Goal: Information Seeking & Learning: Learn about a topic

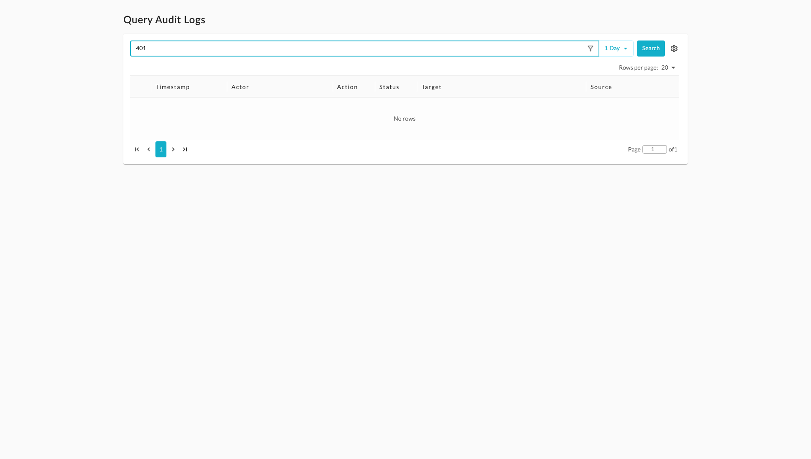
click at [189, 50] on input "401" at bounding box center [359, 48] width 452 height 8
click at [193, 49] on input "401" at bounding box center [359, 48] width 452 height 8
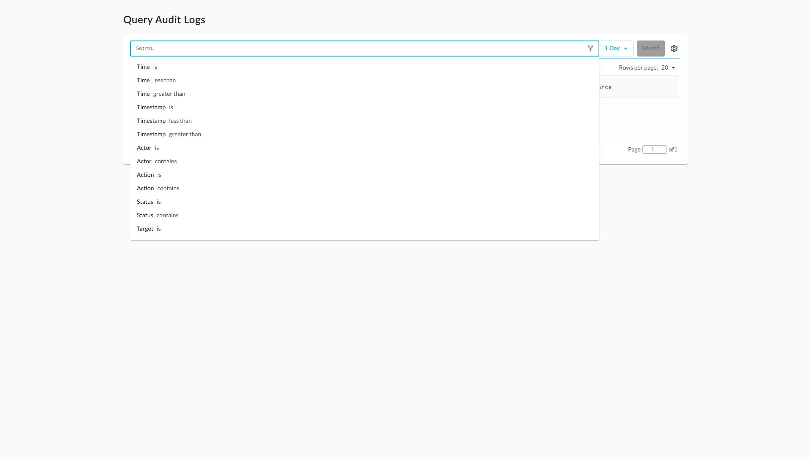
click at [651, 49] on div "​ 1 day Search" at bounding box center [405, 49] width 550 height 16
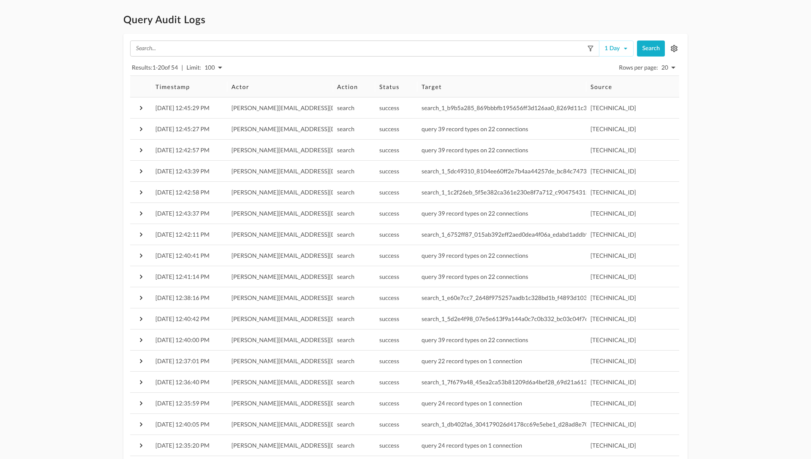
click at [363, 9] on html "Query Audit Logs ​ 1 day Search Results: 1 - 20 of 54 | Limit: 100 100 Rows per…" at bounding box center [405, 279] width 811 height 558
click at [279, 21] on h1 "Query Audit Logs" at bounding box center [405, 21] width 564 height 14
click at [251, 26] on h1 "Query Audit Logs" at bounding box center [405, 21] width 564 height 14
click at [224, 22] on h1 "Query Audit Logs" at bounding box center [405, 21] width 564 height 14
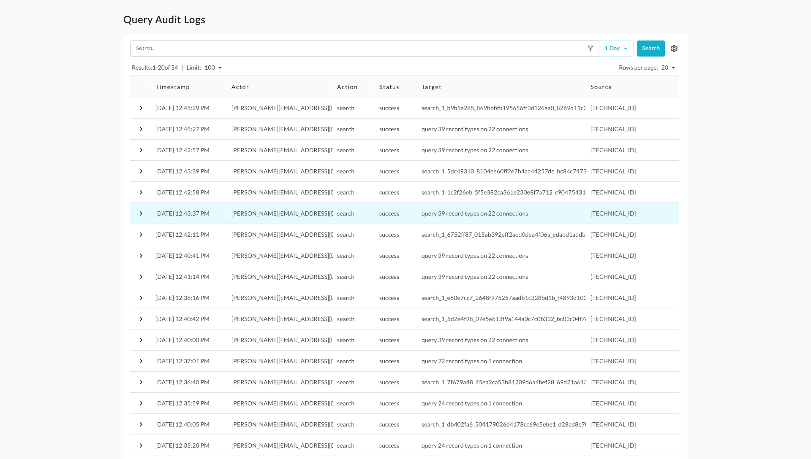
click at [457, 216] on span "query 39 record types on 22 connections" at bounding box center [474, 213] width 106 height 7
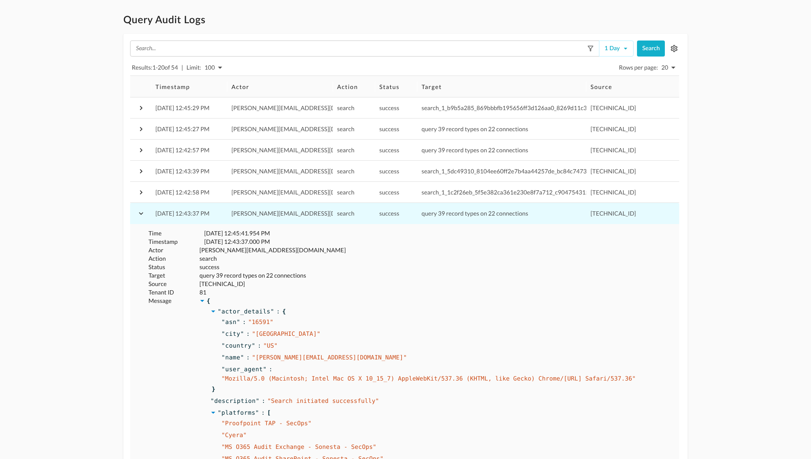
click at [141, 214] on icon "button" at bounding box center [141, 213] width 4 height 3
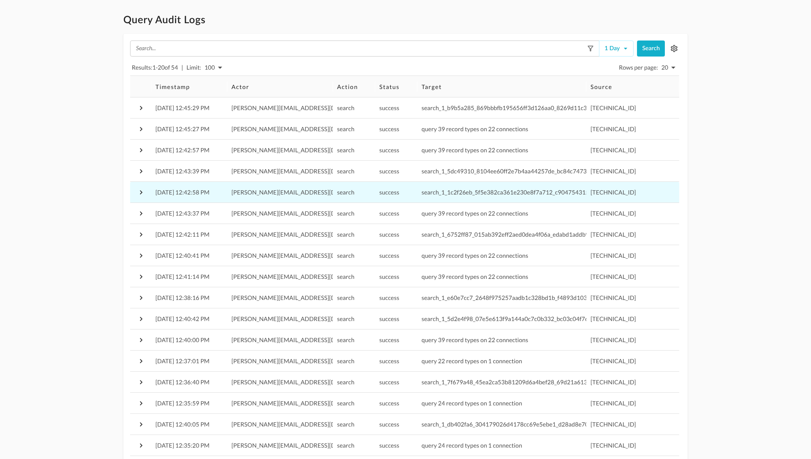
click at [142, 190] on icon "button" at bounding box center [141, 192] width 8 height 8
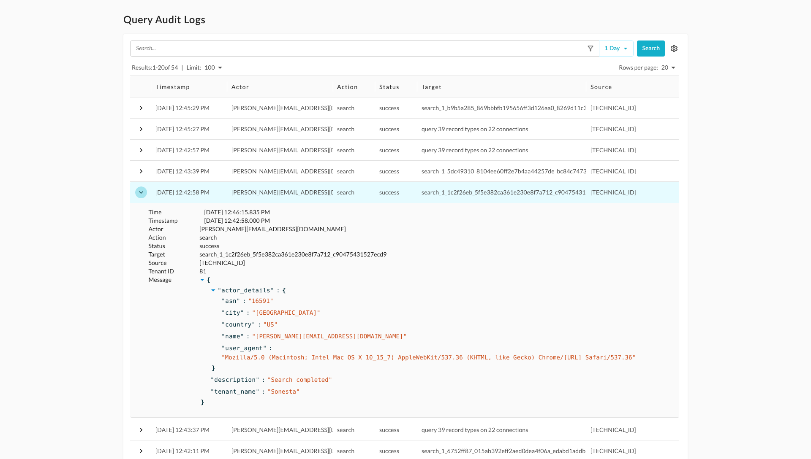
click at [141, 191] on icon "button" at bounding box center [141, 192] width 8 height 8
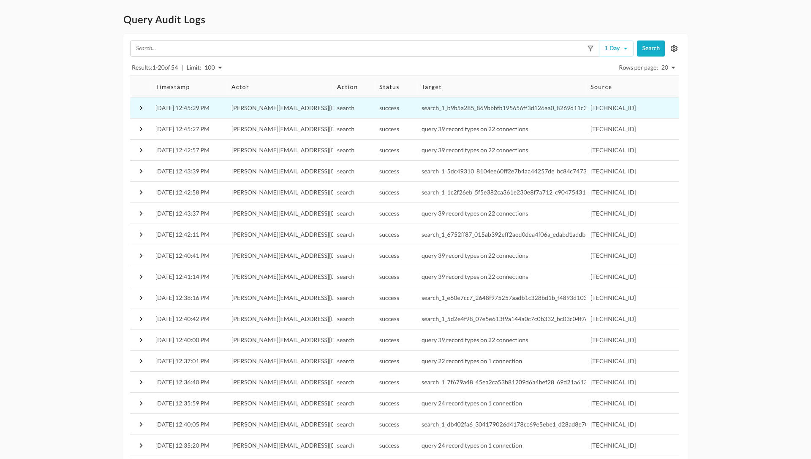
click at [141, 107] on icon "button" at bounding box center [141, 108] width 3 height 4
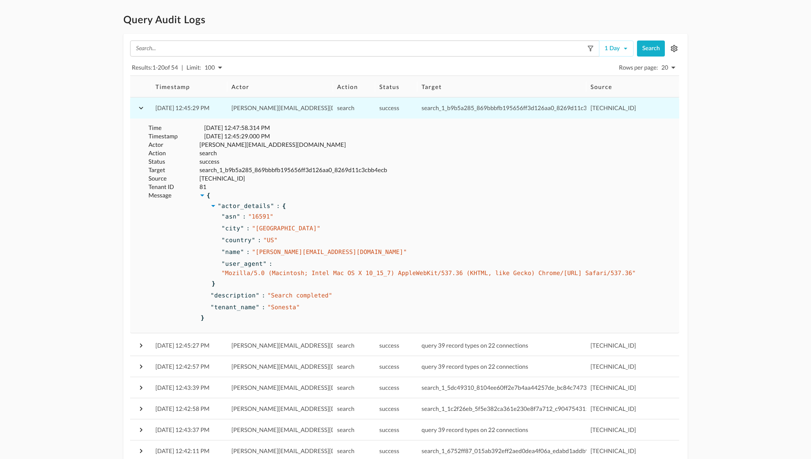
click at [140, 107] on icon "button" at bounding box center [141, 108] width 8 height 8
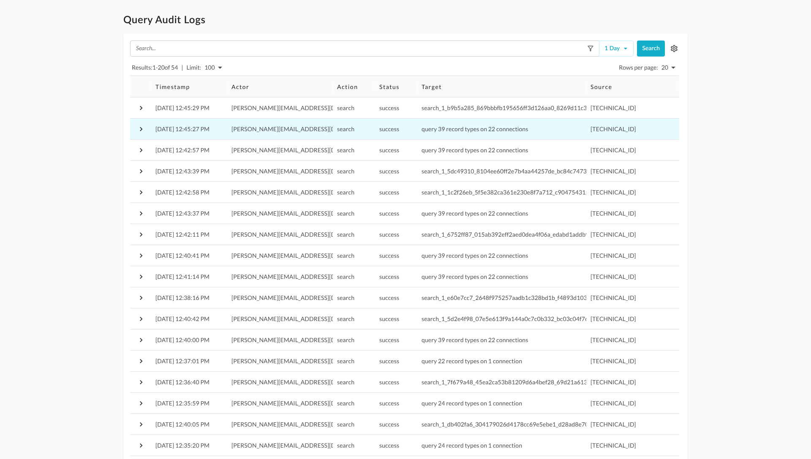
click at [139, 129] on icon "button" at bounding box center [141, 129] width 8 height 8
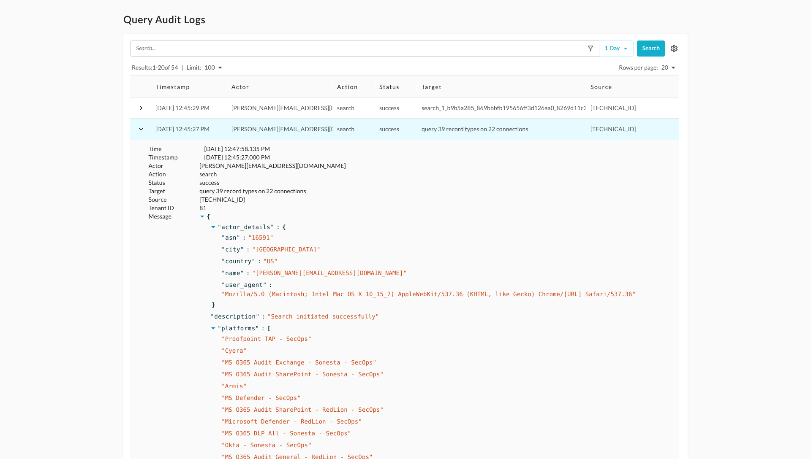
click at [141, 130] on icon "button" at bounding box center [141, 129] width 8 height 8
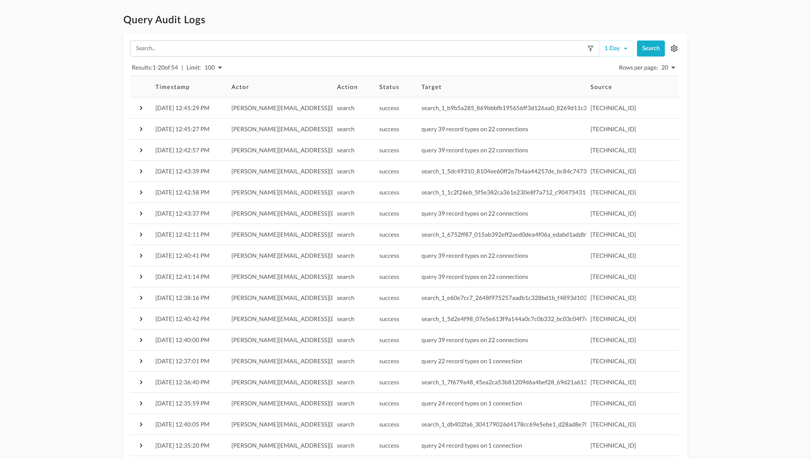
click at [324, 24] on h1 "Query Audit Logs" at bounding box center [405, 21] width 564 height 14
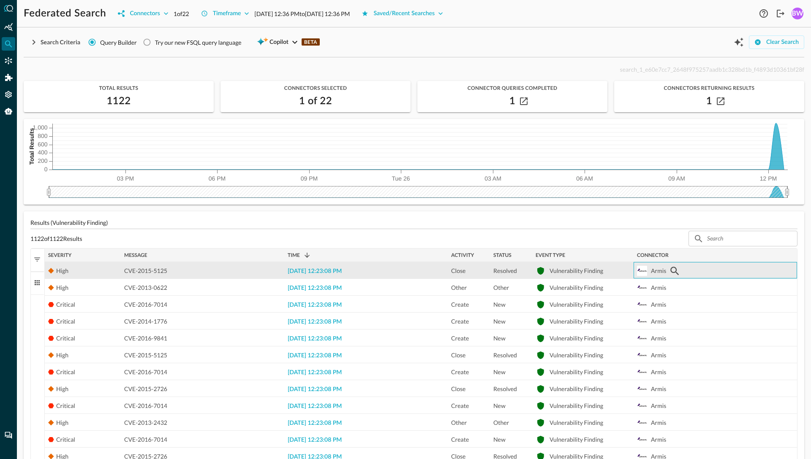
click at [696, 275] on div "Armis" at bounding box center [715, 271] width 157 height 17
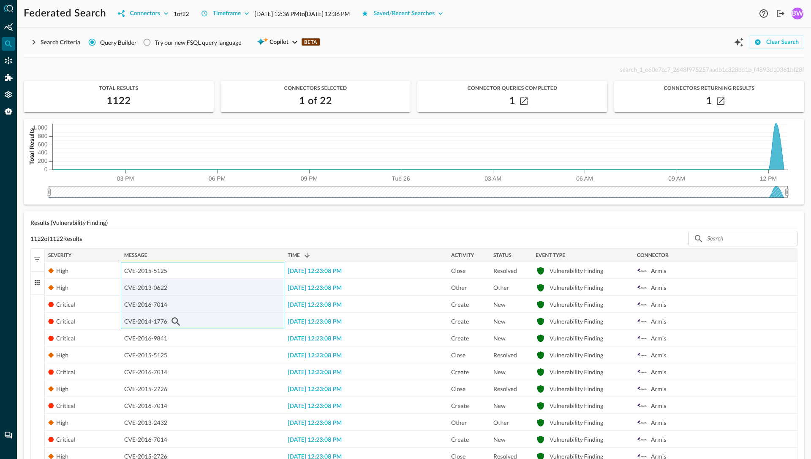
drag, startPoint x: 173, startPoint y: 274, endPoint x: 180, endPoint y: 302, distance: 29.2
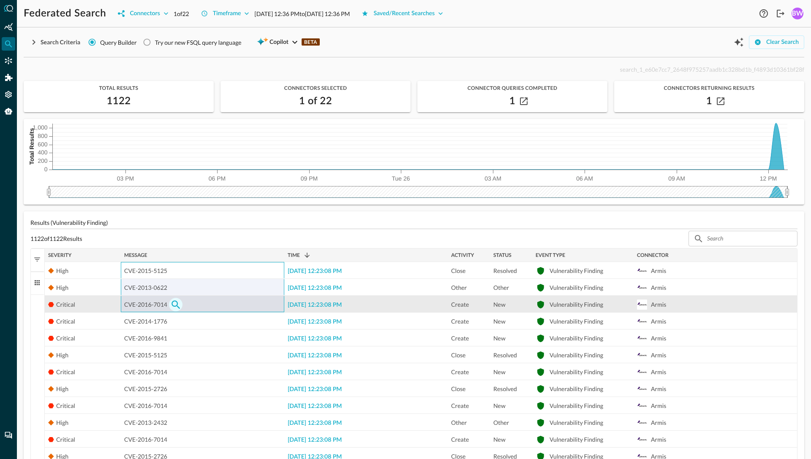
click at [178, 305] on icon "button" at bounding box center [176, 305] width 10 height 10
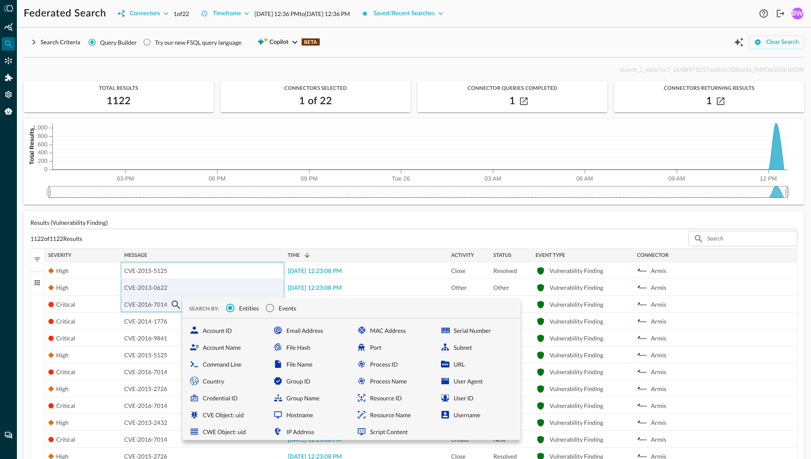
click at [207, 239] on div "1122 of 1122 Results ​ ​" at bounding box center [413, 239] width 767 height 16
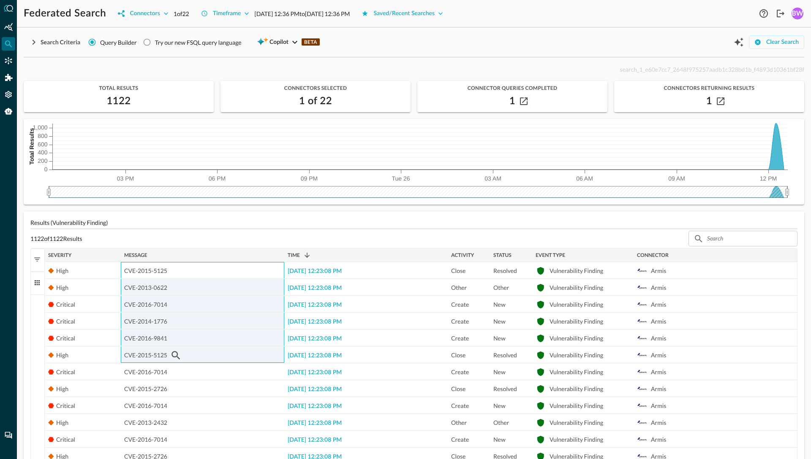
drag, startPoint x: 175, startPoint y: 272, endPoint x: 177, endPoint y: 346, distance: 74.8
click at [185, 223] on p "Results (Vulnerability Finding)" at bounding box center [413, 222] width 767 height 9
click at [167, 222] on p "Results (Vulnerability Finding)" at bounding box center [413, 222] width 767 height 9
click at [157, 223] on p "Results (Vulnerability Finding)" at bounding box center [413, 222] width 767 height 9
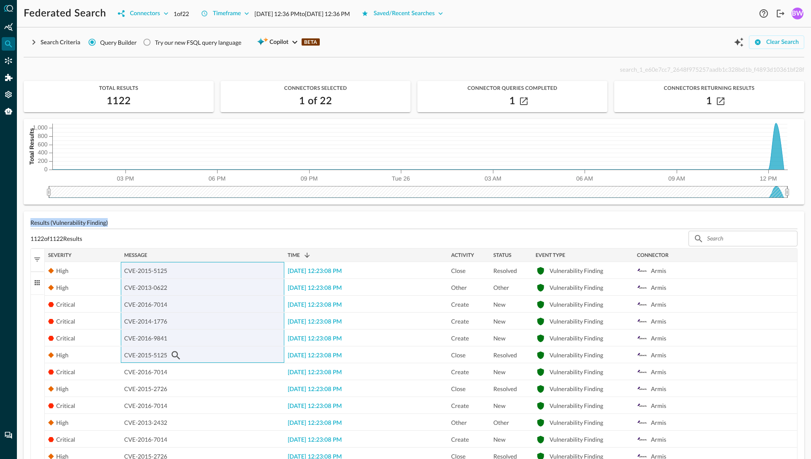
drag, startPoint x: 125, startPoint y: 223, endPoint x: 30, endPoint y: 220, distance: 95.1
click at [30, 220] on div "Results (Vulnerability Finding) 1122 of 1122 Results ​ ​ 1 to 25 of 1,122. Page…" at bounding box center [414, 464] width 780 height 504
click at [133, 223] on p "Results (Vulnerability Finding)" at bounding box center [413, 222] width 767 height 9
click at [150, 232] on div "1122 of 1122 Results ​ ​" at bounding box center [413, 239] width 767 height 16
click at [172, 220] on p "Results (Vulnerability Finding)" at bounding box center [413, 222] width 767 height 9
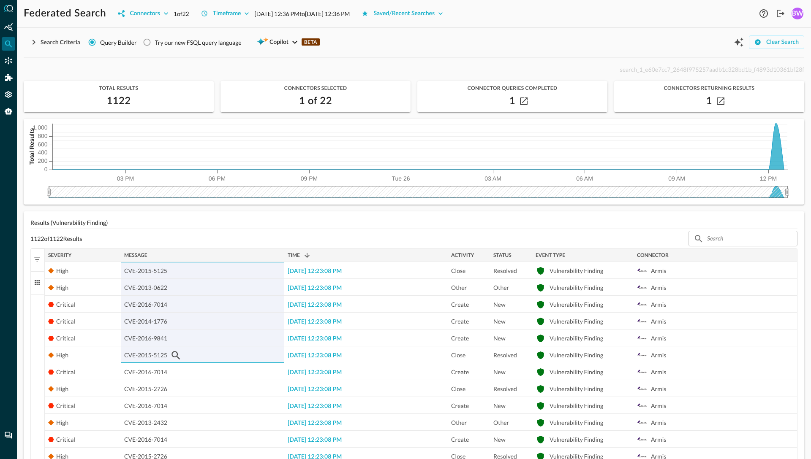
click at [180, 242] on div "1122 of 1122 Results ​ ​" at bounding box center [413, 239] width 767 height 16
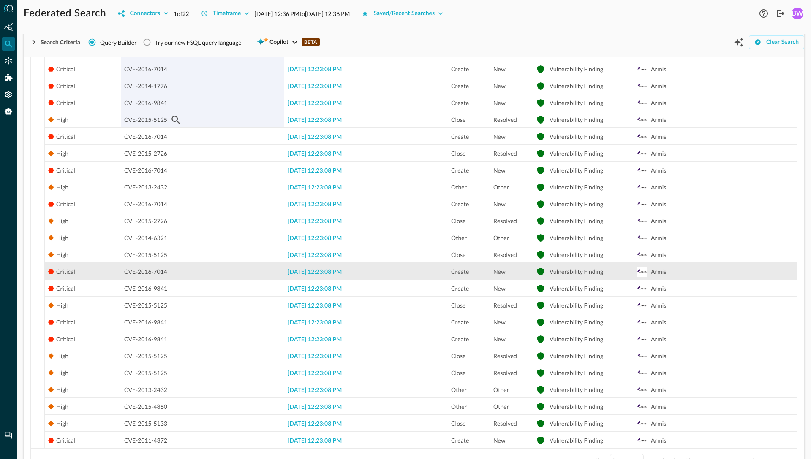
scroll to position [245, 0]
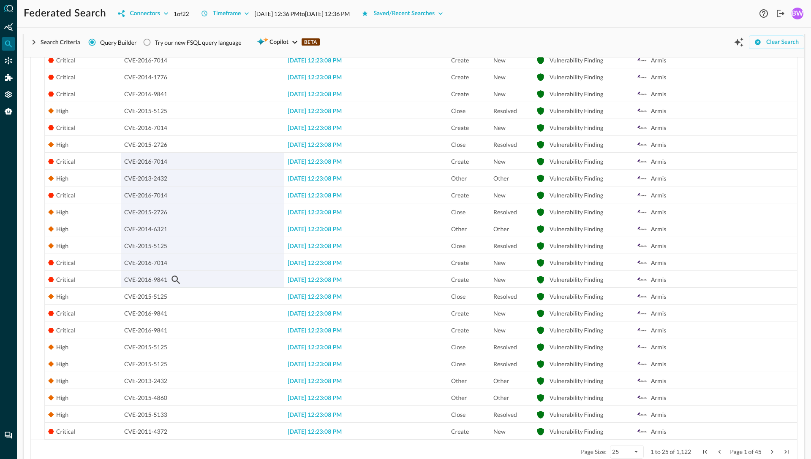
drag, startPoint x: 197, startPoint y: 145, endPoint x: 210, endPoint y: 269, distance: 124.1
click at [211, 271] on div "High CVE-2015-4860 2025-08-26 12:23:08 PM Other Other Vulnerability Finding Arm…" at bounding box center [421, 229] width 752 height 422
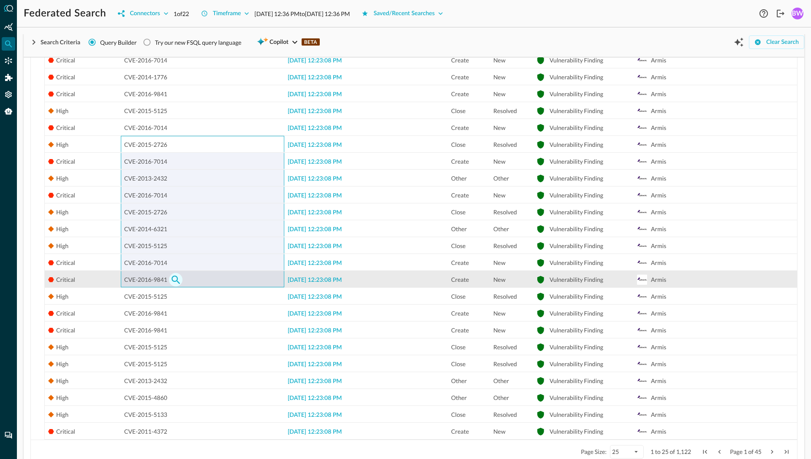
scroll to position [0, 0]
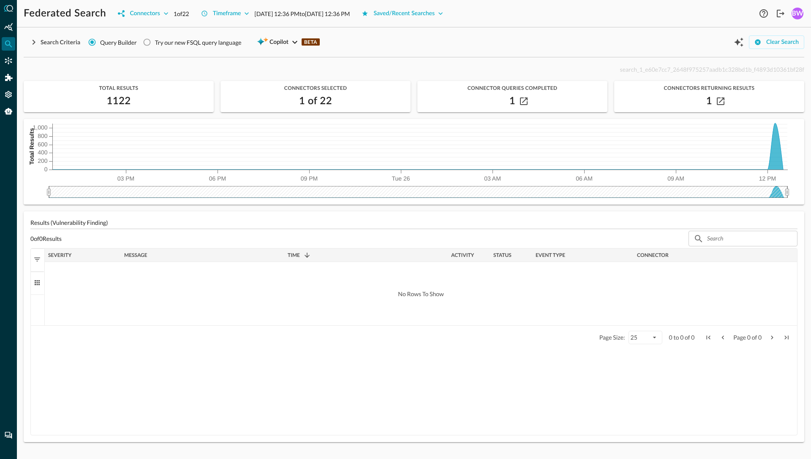
drag, startPoint x: 787, startPoint y: 191, endPoint x: 793, endPoint y: 190, distance: 6.0
click at [793, 190] on div "03 PM 06 PM 09 PM Tue 26 03 AM 06 AM 09 AM 12 PM 0 200 400 600 800 1,000 Total …" at bounding box center [414, 158] width 780 height 79
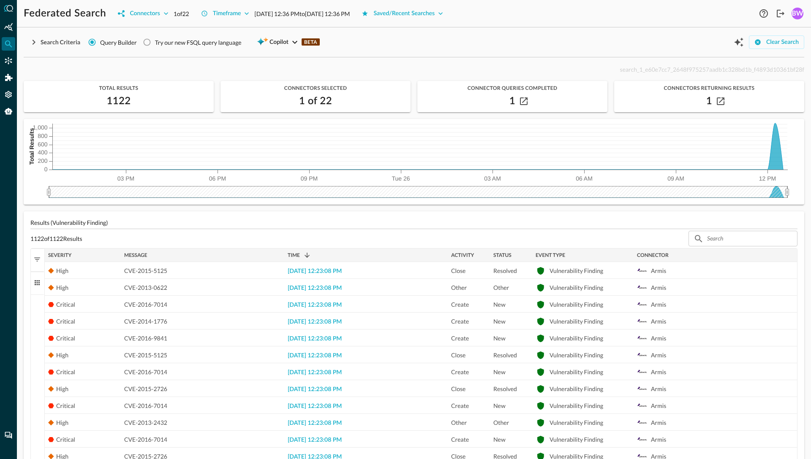
drag, startPoint x: 48, startPoint y: 190, endPoint x: 1, endPoint y: 257, distance: 81.2
click at [1, 257] on div "Federated Search Connectors 1 of 22 Timeframe Aug 25, 2025 12:36 PM to Aug 26, …" at bounding box center [405, 229] width 811 height 459
click at [9, 115] on icon "Query Agent" at bounding box center [8, 111] width 8 height 8
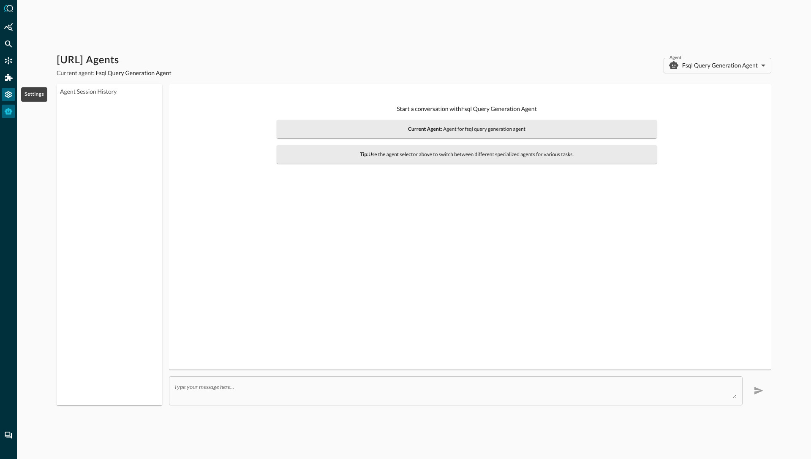
click at [8, 93] on icon "Settings" at bounding box center [8, 94] width 7 height 7
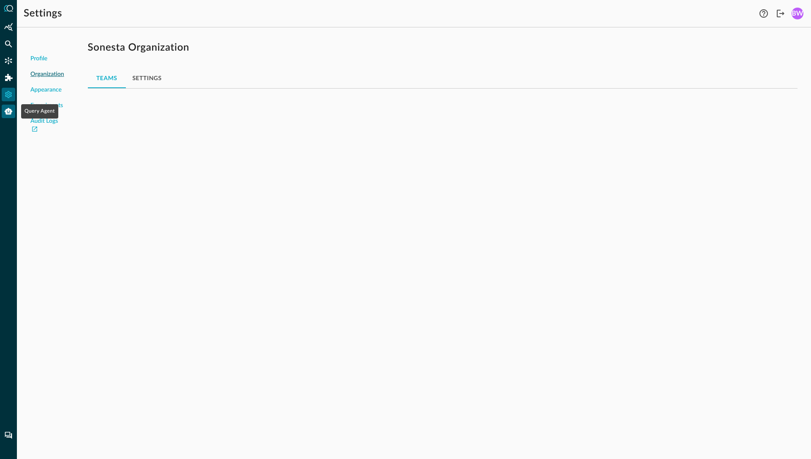
click at [8, 110] on icon "Query Agent" at bounding box center [9, 111] width 8 height 7
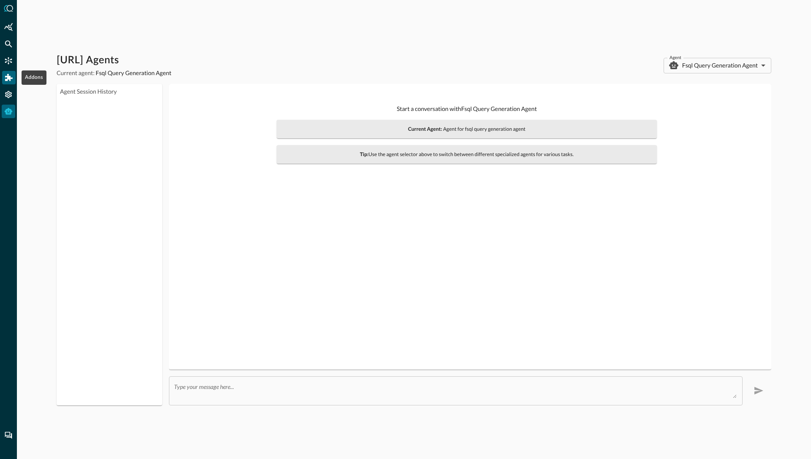
click at [9, 79] on icon "Addons" at bounding box center [9, 77] width 8 height 7
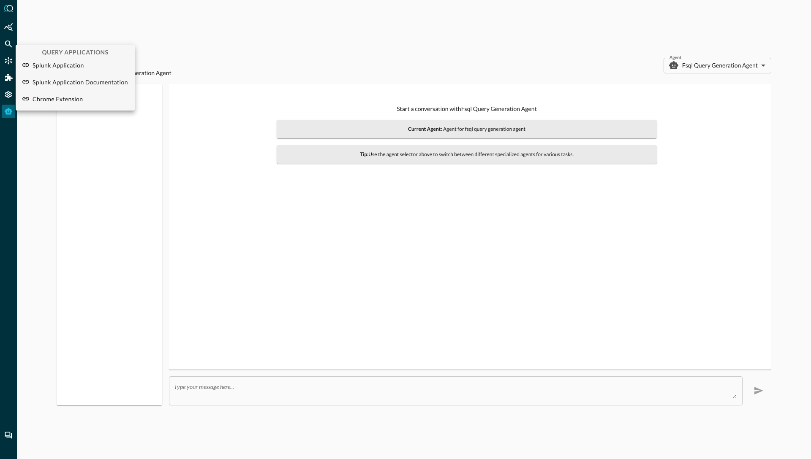
click at [81, 16] on div at bounding box center [405, 229] width 811 height 459
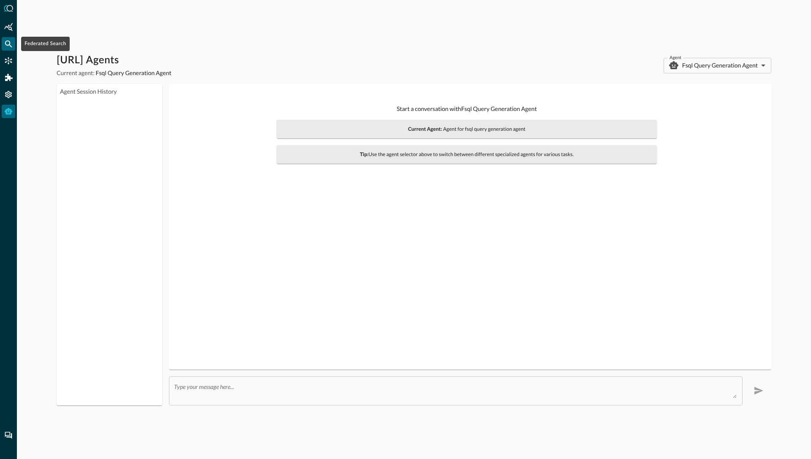
click at [7, 46] on icon "Federated Search" at bounding box center [8, 44] width 8 height 8
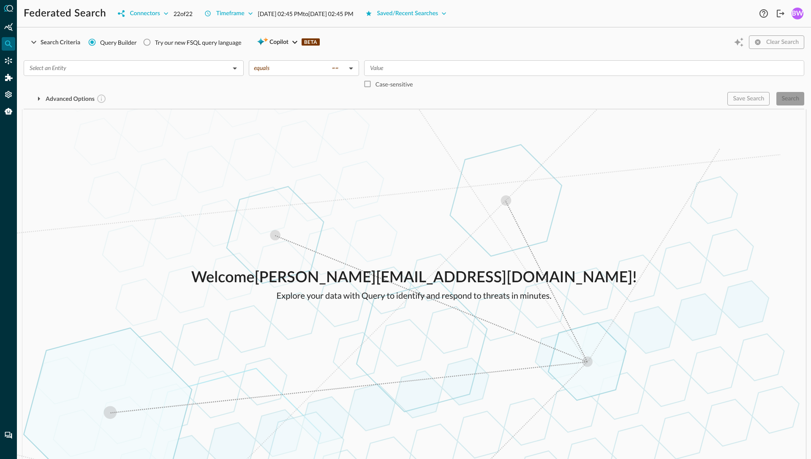
click at [141, 54] on div "​ equals == equals ​ ​ Case-sensitive Advanced Options Save Search Search You w…" at bounding box center [414, 80] width 780 height 52
click at [281, 196] on div "Welcome brian.way+sonesta@secdataops.com ! Explore your data with Query to iden…" at bounding box center [414, 284] width 794 height 350
click at [170, 71] on input "text" at bounding box center [126, 68] width 201 height 11
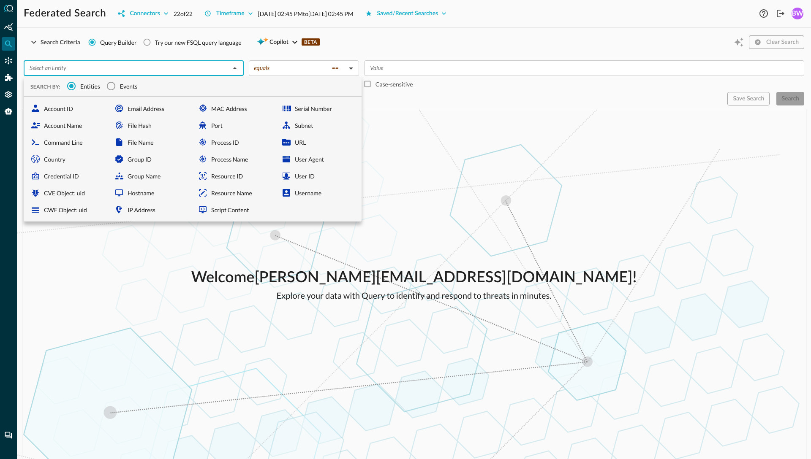
click at [446, 92] on div "Advanced Options" at bounding box center [372, 99] width 697 height 14
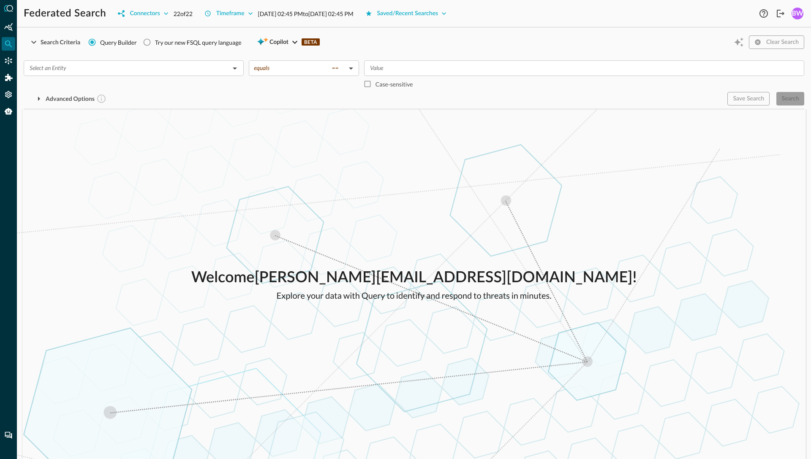
click at [180, 84] on div "​" at bounding box center [134, 76] width 220 height 32
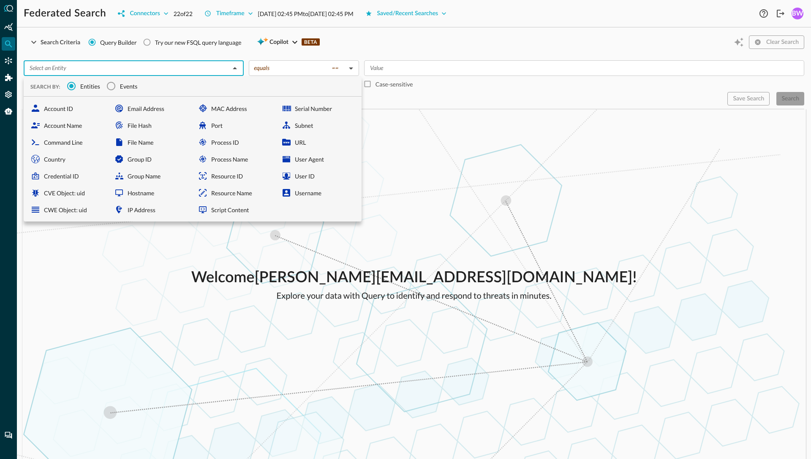
click at [274, 56] on div "​ SEARCH BY: Entities Events Account ID Account Name Command Line Country Crede…" at bounding box center [414, 80] width 780 height 52
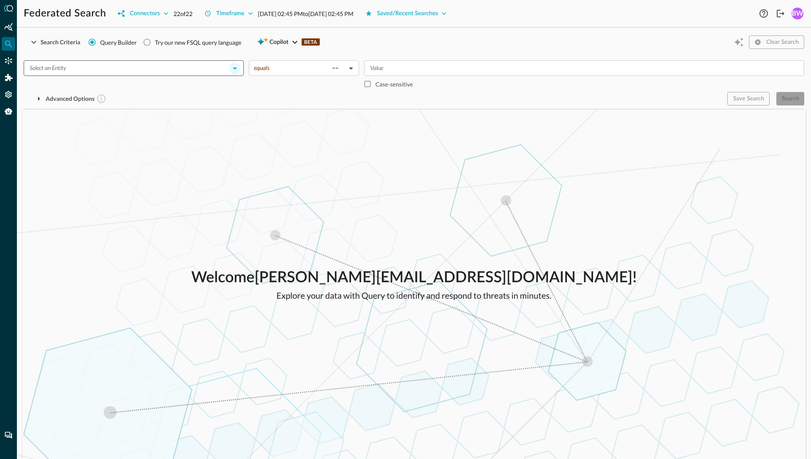
click at [233, 69] on icon "Open" at bounding box center [235, 68] width 10 height 10
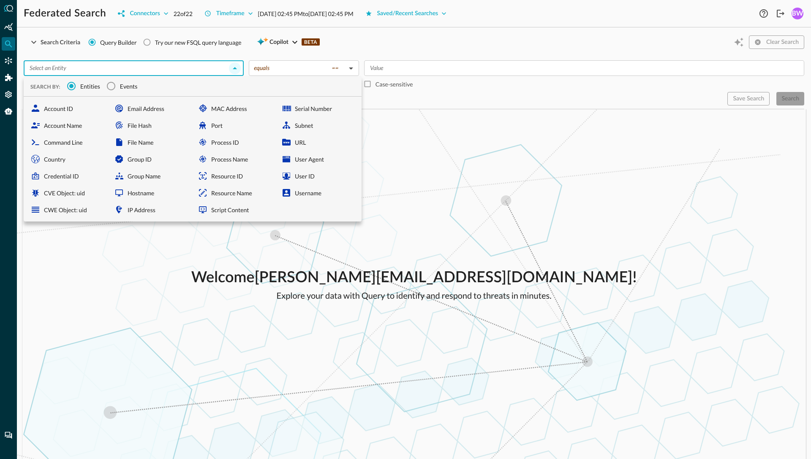
click at [233, 69] on icon "Close" at bounding box center [235, 68] width 10 height 10
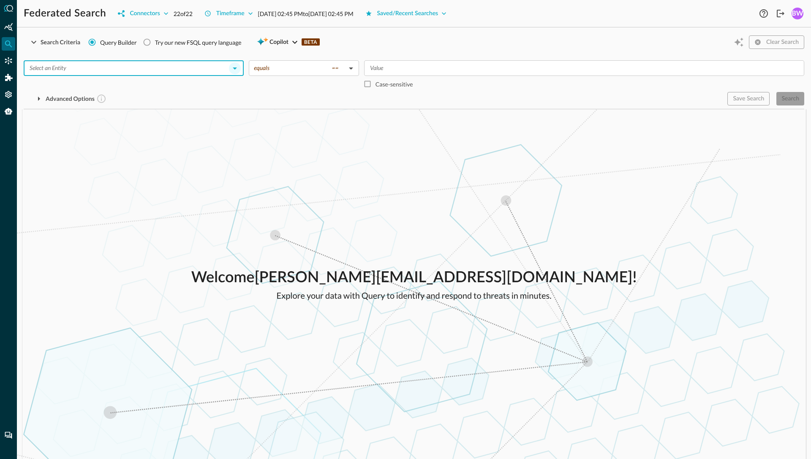
click at [233, 69] on icon "Open" at bounding box center [235, 68] width 10 height 10
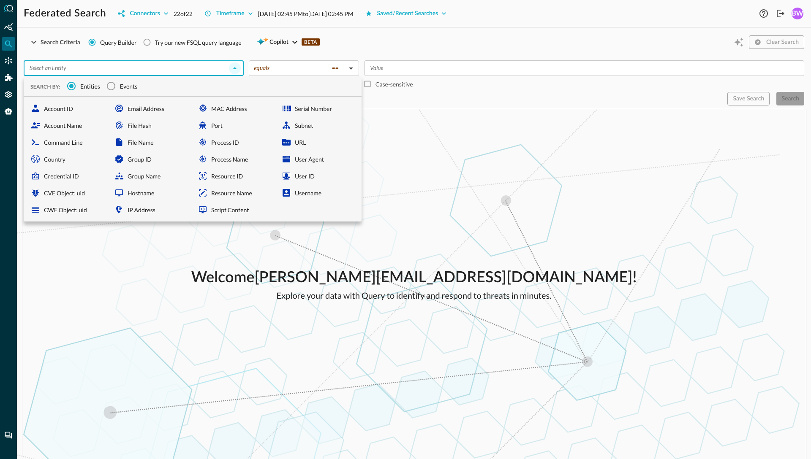
click at [233, 69] on icon "Close" at bounding box center [235, 68] width 10 height 10
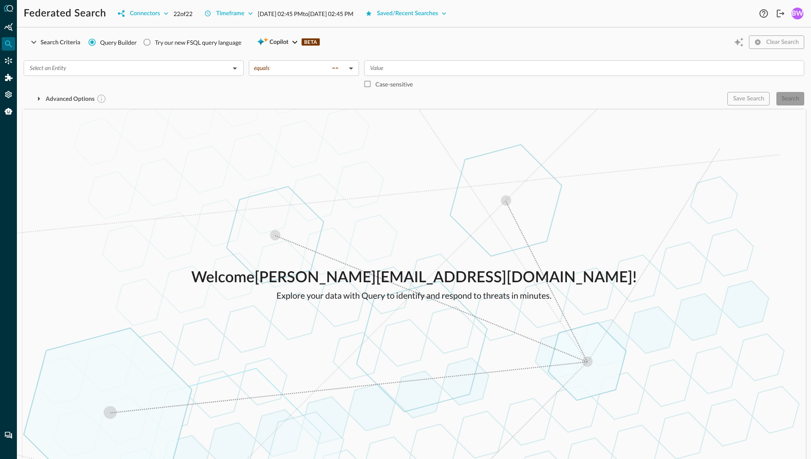
click at [266, 98] on div "Advanced Options" at bounding box center [372, 99] width 697 height 14
click at [362, 52] on div "Search Criteria Query Builder Try our new FSQL query language Copilot BETA Clea…" at bounding box center [414, 71] width 780 height 75
click at [529, 11] on div "Federated Search Connectors 22 of 22 Timeframe Aug 25, 2025 02:45 PM to Aug 26,…" at bounding box center [390, 14] width 733 height 14
click at [518, 14] on div "Federated Search Connectors 22 of 22 Timeframe Aug 25, 2025 02:45 PM to Aug 26,…" at bounding box center [390, 14] width 733 height 14
click at [162, 97] on div "Advanced Options" at bounding box center [372, 99] width 697 height 14
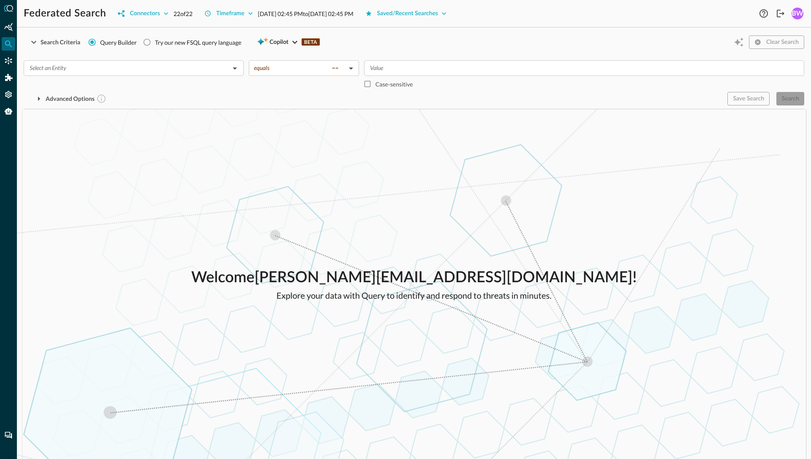
click at [121, 100] on div "Advanced Options" at bounding box center [372, 99] width 697 height 14
click at [154, 105] on div "Advanced Options" at bounding box center [372, 99] width 697 height 14
click at [56, 86] on div "​" at bounding box center [134, 76] width 220 height 32
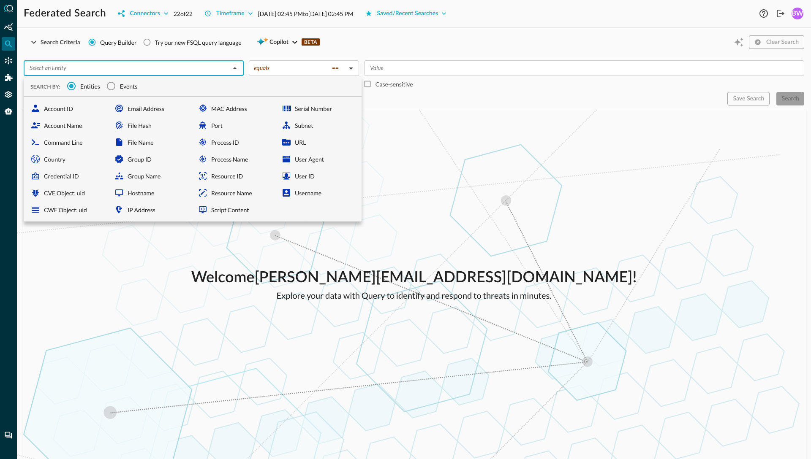
click at [370, 40] on div "Search Criteria Query Builder Try our new FSQL query language Copilot BETA Clea…" at bounding box center [414, 42] width 780 height 16
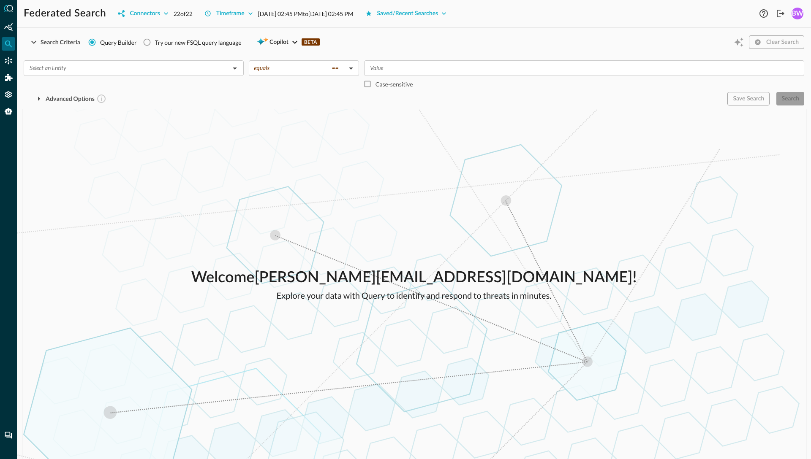
click at [351, 39] on div "Search Criteria Query Builder Try our new FSQL query language Copilot BETA Clea…" at bounding box center [414, 42] width 780 height 16
click at [207, 133] on div "Welcome brian.way+sonesta@secdataops.com ! Explore your data with Query to iden…" at bounding box center [414, 284] width 794 height 350
click at [212, 220] on div "Welcome brian.way+sonesta@secdataops.com ! Explore your data with Query to iden…" at bounding box center [414, 284] width 794 height 350
click at [200, 106] on div "Search Criteria Query Builder Try our new FSQL query language Copilot BETA Clea…" at bounding box center [414, 71] width 780 height 75
click at [162, 90] on div "​" at bounding box center [134, 76] width 220 height 32
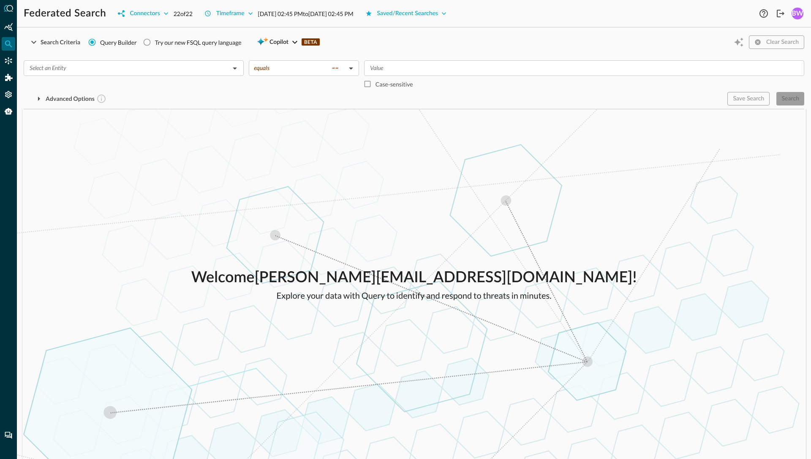
click at [417, 101] on div "Advanced Options" at bounding box center [372, 99] width 697 height 14
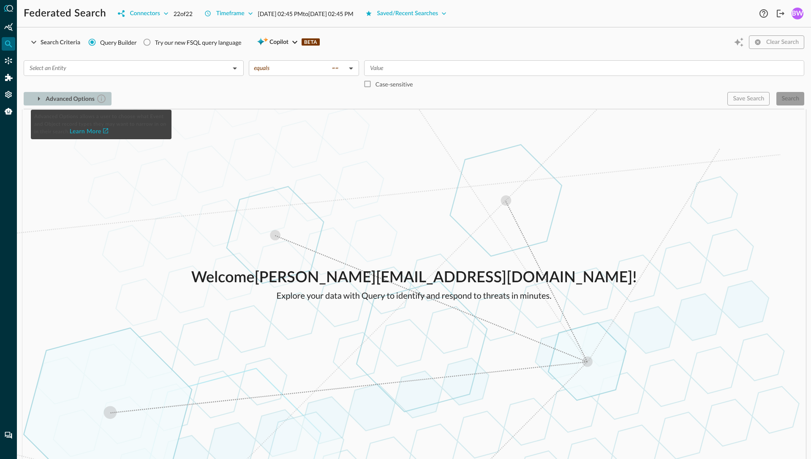
click at [104, 99] on icon "button" at bounding box center [101, 99] width 10 height 10
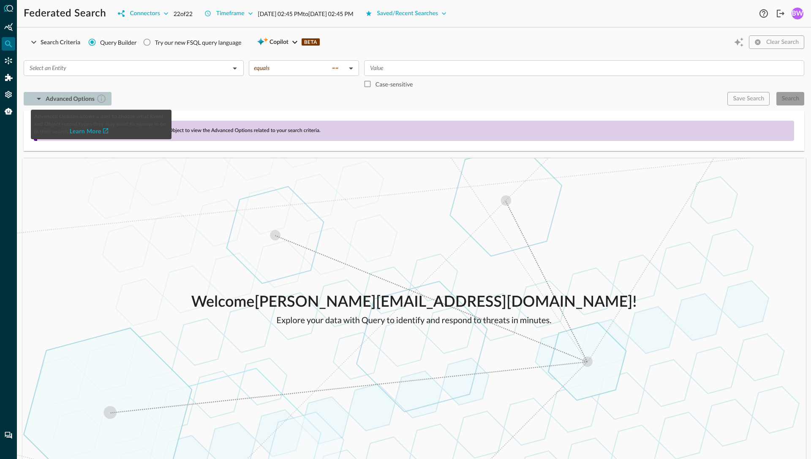
click at [104, 99] on icon "button" at bounding box center [101, 99] width 10 height 10
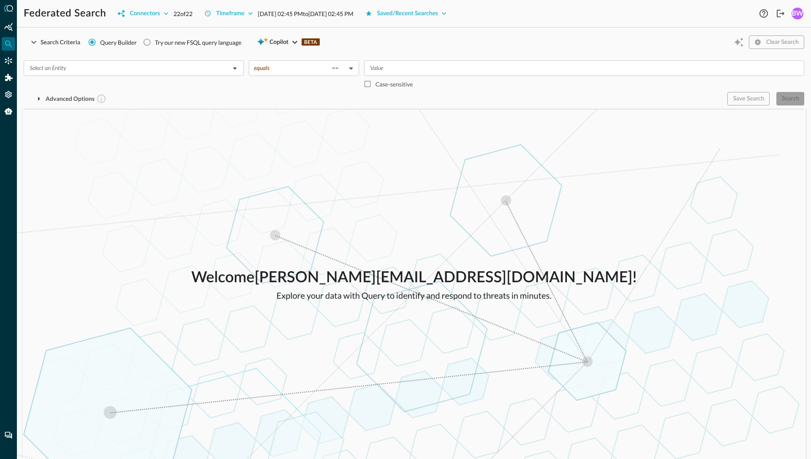
click at [202, 98] on div "Advanced Options" at bounding box center [372, 99] width 697 height 14
click at [371, 42] on div "Search Criteria Query Builder Try our new FSQL query language Copilot BETA Clea…" at bounding box center [414, 42] width 780 height 16
click at [416, 35] on div "Search Criteria Query Builder Try our new FSQL query language Copilot BETA Clea…" at bounding box center [414, 42] width 780 height 16
click at [188, 95] on div "Advanced Options" at bounding box center [372, 99] width 697 height 14
click at [215, 117] on div "Welcome brian.way+sonesta@secdataops.com ! Explore your data with Query to iden…" at bounding box center [414, 284] width 794 height 350
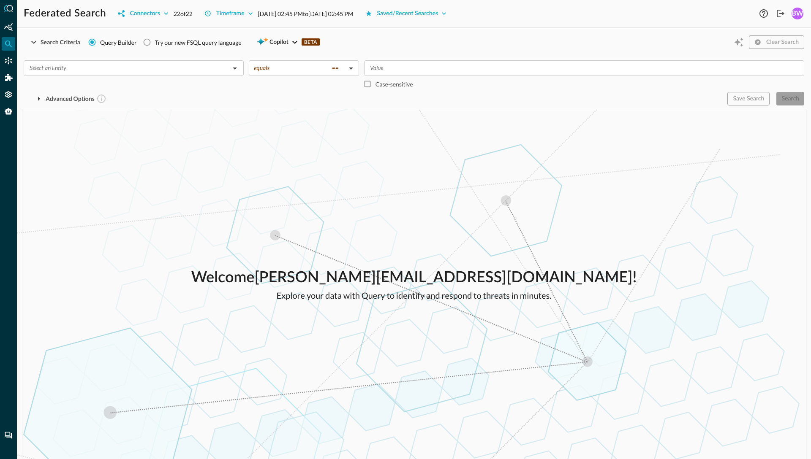
click at [185, 90] on div "​" at bounding box center [134, 76] width 220 height 32
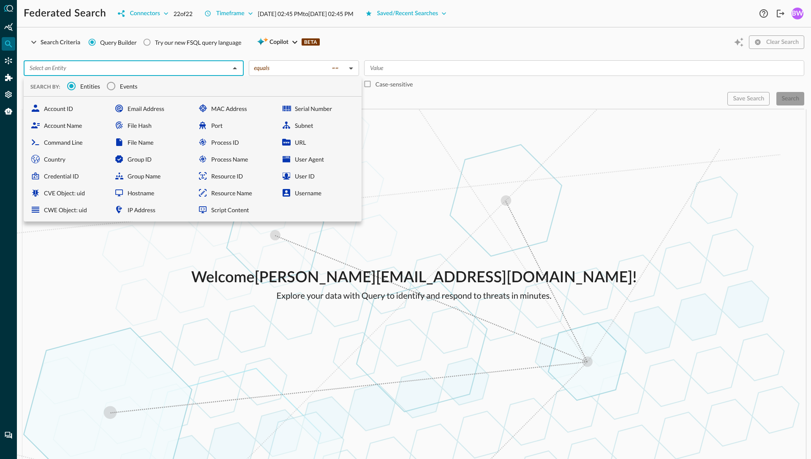
click at [422, 96] on div "Advanced Options" at bounding box center [372, 99] width 697 height 14
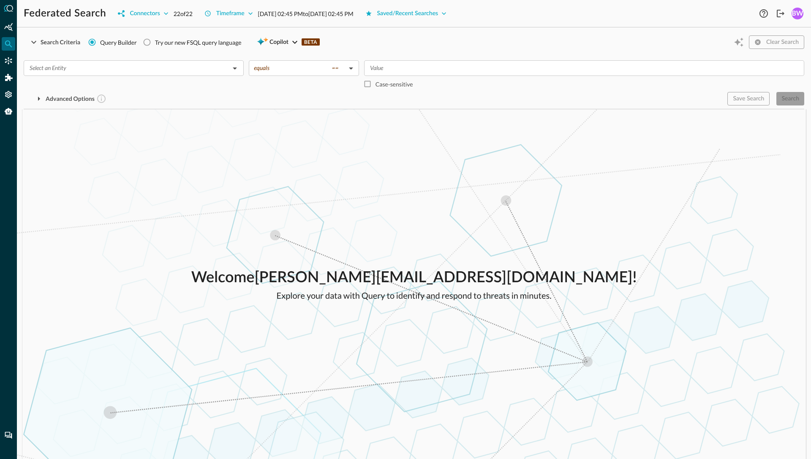
click at [370, 39] on div "Search Criteria Query Builder Try our new FSQL query language Copilot BETA Clea…" at bounding box center [414, 42] width 780 height 16
click at [398, 42] on div "Search Criteria Query Builder Try our new FSQL query language Copilot BETA Clea…" at bounding box center [414, 42] width 780 height 16
click at [250, 130] on div "Welcome brian.way+sonesta@secdataops.com ! Explore your data with Query to iden…" at bounding box center [414, 284] width 794 height 350
click at [186, 175] on div "Welcome brian.way+sonesta@secdataops.com ! Explore your data with Query to iden…" at bounding box center [414, 284] width 794 height 350
click at [134, 213] on div "Welcome brian.way+sonesta@secdataops.com ! Explore your data with Query to iden…" at bounding box center [414, 284] width 794 height 350
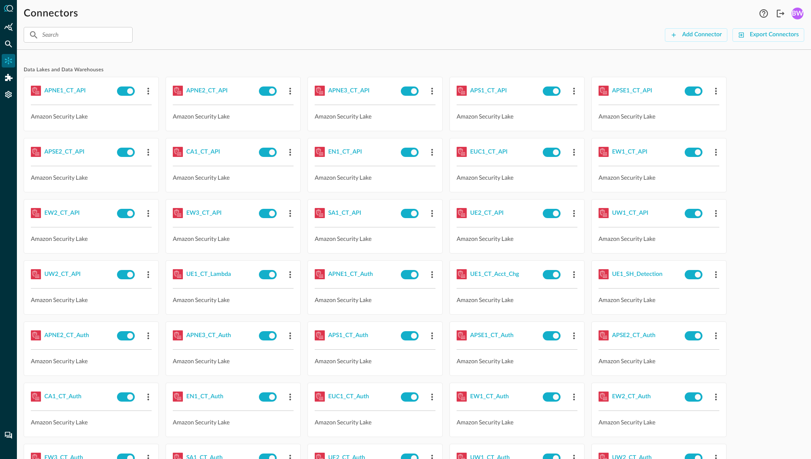
click at [373, 42] on div "​ ​ Add Connector Export Connectors" at bounding box center [414, 35] width 780 height 16
